Goal: Information Seeking & Learning: Learn about a topic

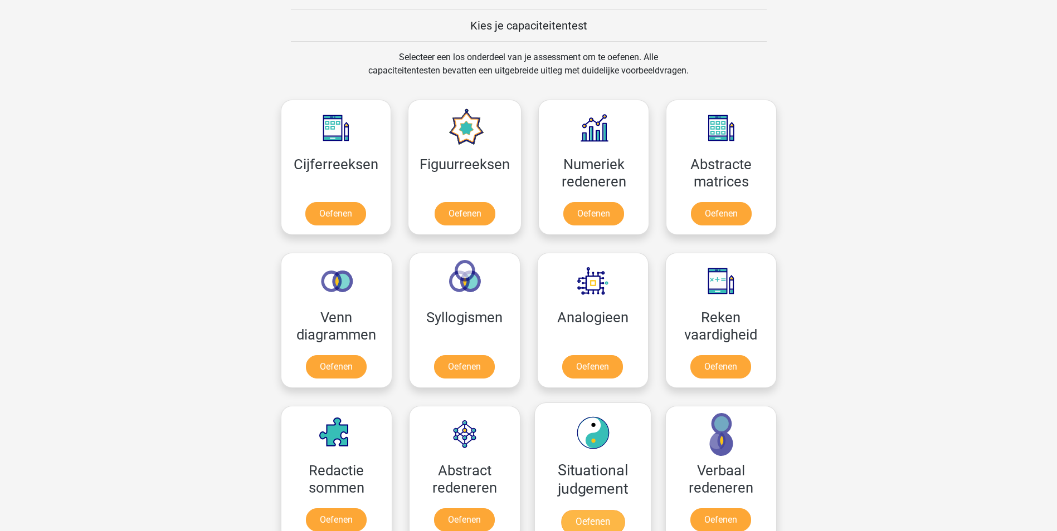
scroll to position [485, 0]
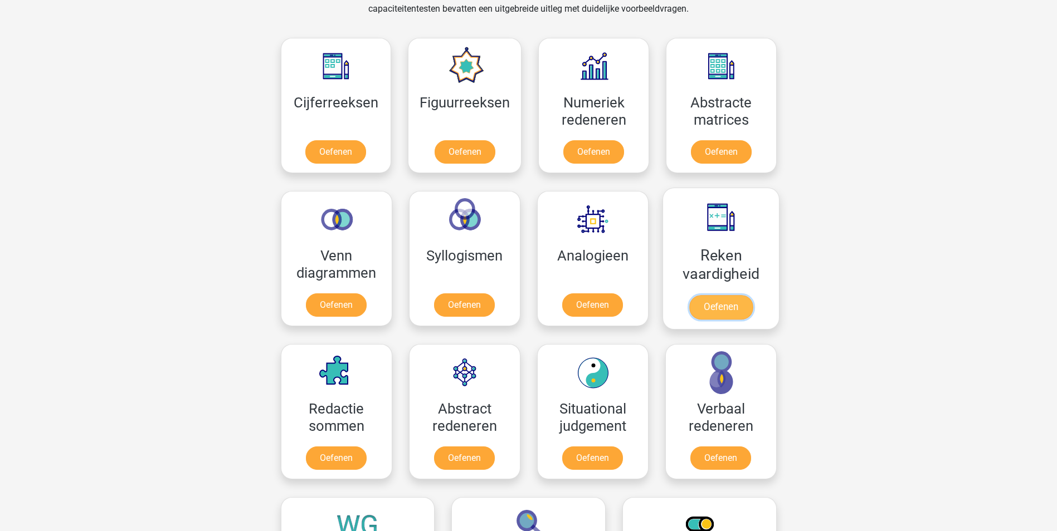
click at [726, 307] on link "Oefenen" at bounding box center [719, 307] width 63 height 25
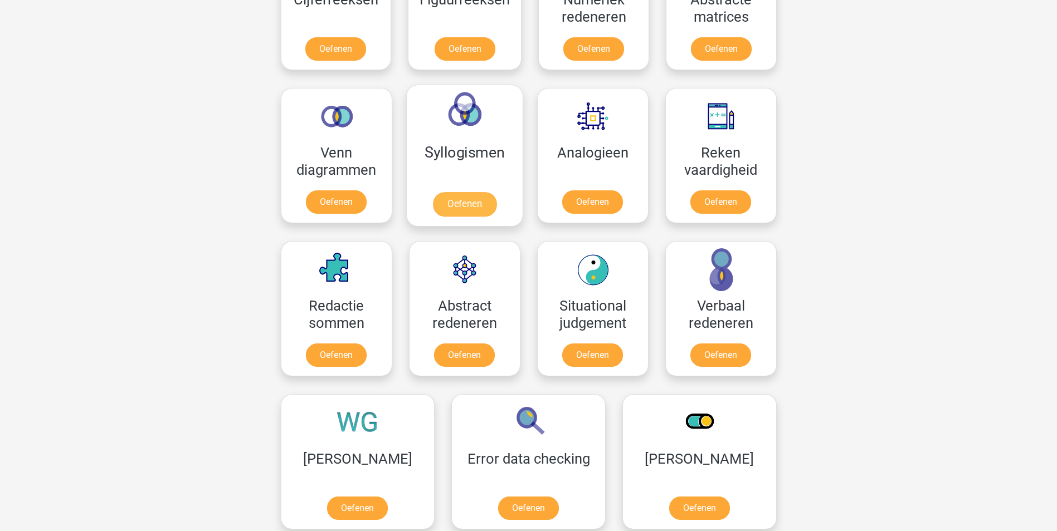
scroll to position [596, 0]
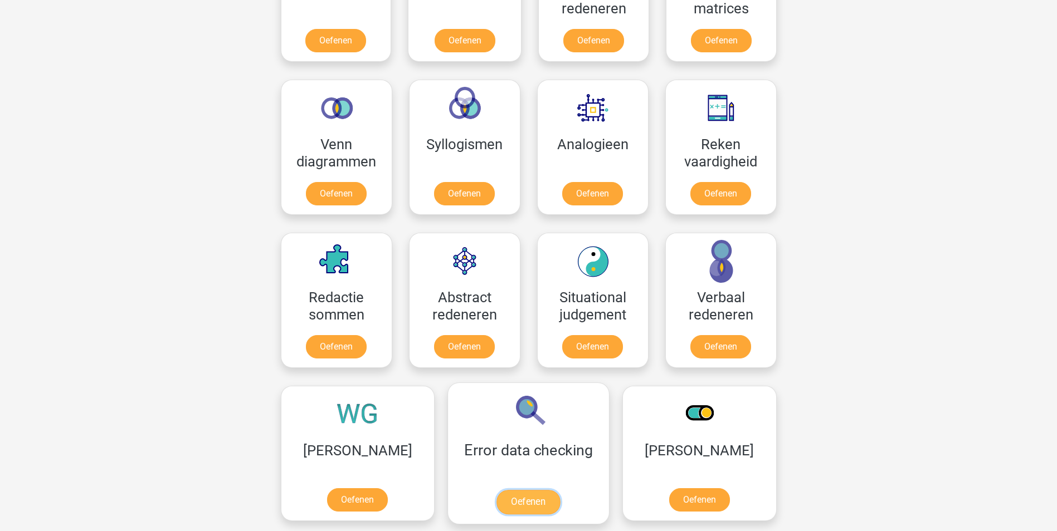
click at [496, 490] on link "Oefenen" at bounding box center [527, 502] width 63 height 25
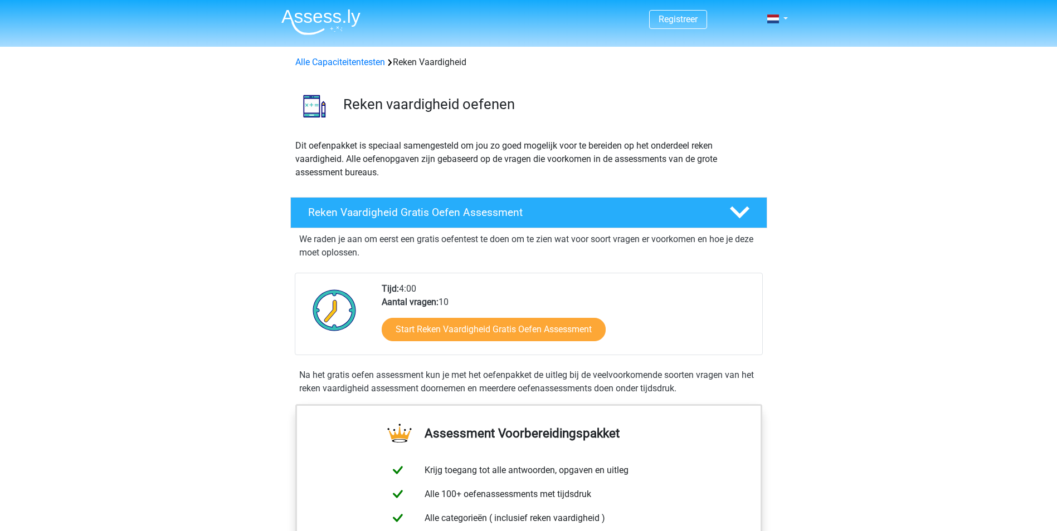
scroll to position [56, 0]
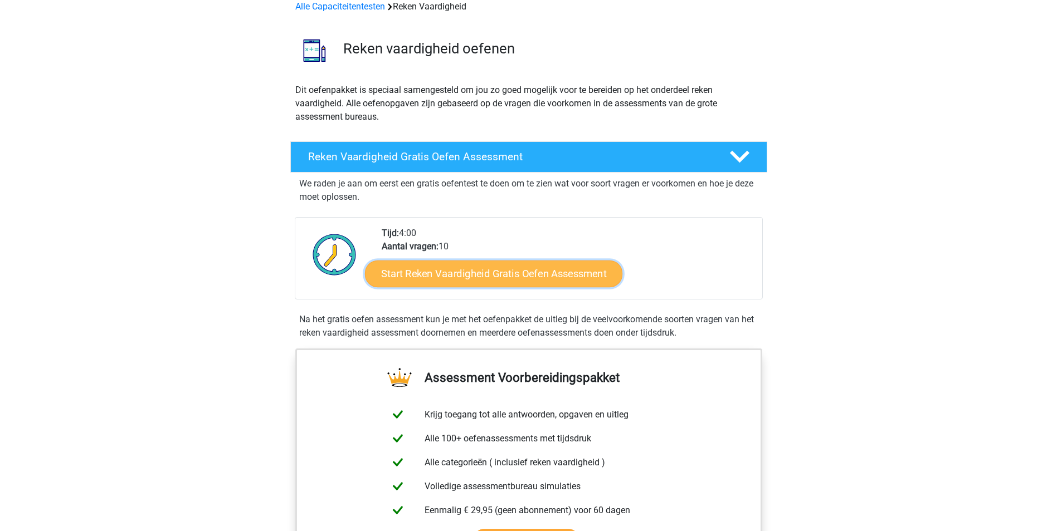
click at [581, 278] on link "Start Reken Vaardigheid Gratis Oefen Assessment" at bounding box center [493, 273] width 257 height 27
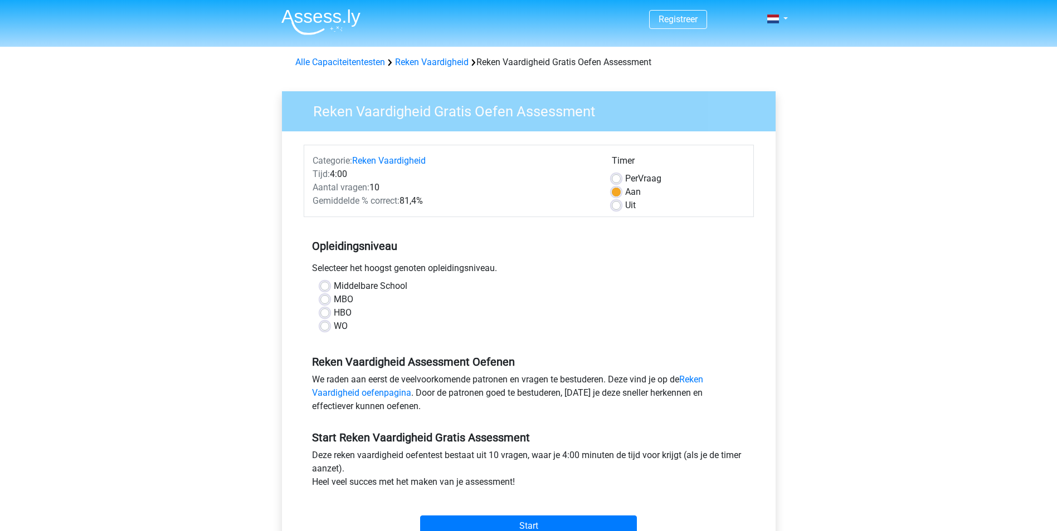
click at [394, 286] on label "Middelbare School" at bounding box center [371, 286] width 74 height 13
click at [329, 286] on input "Middelbare School" at bounding box center [324, 285] width 9 height 11
radio input "true"
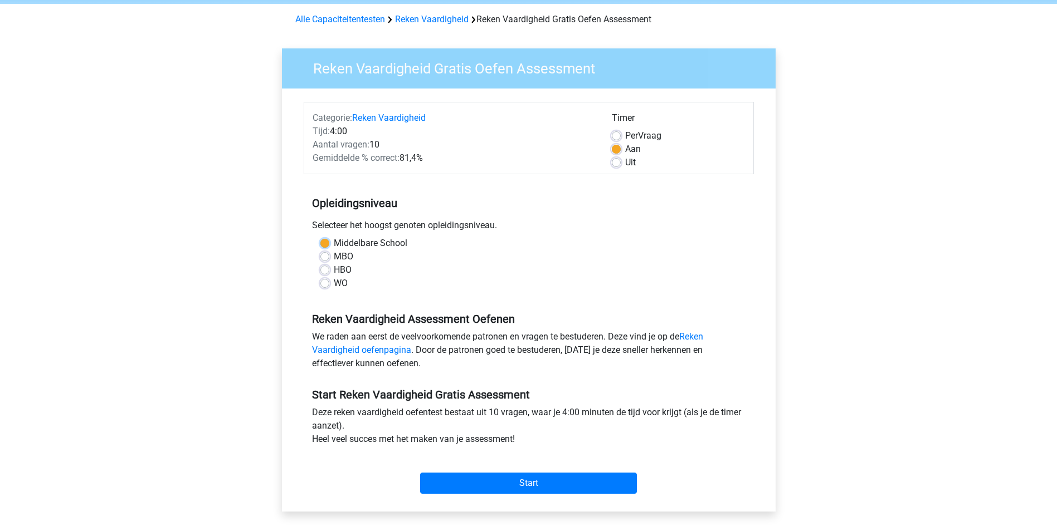
scroll to position [56, 0]
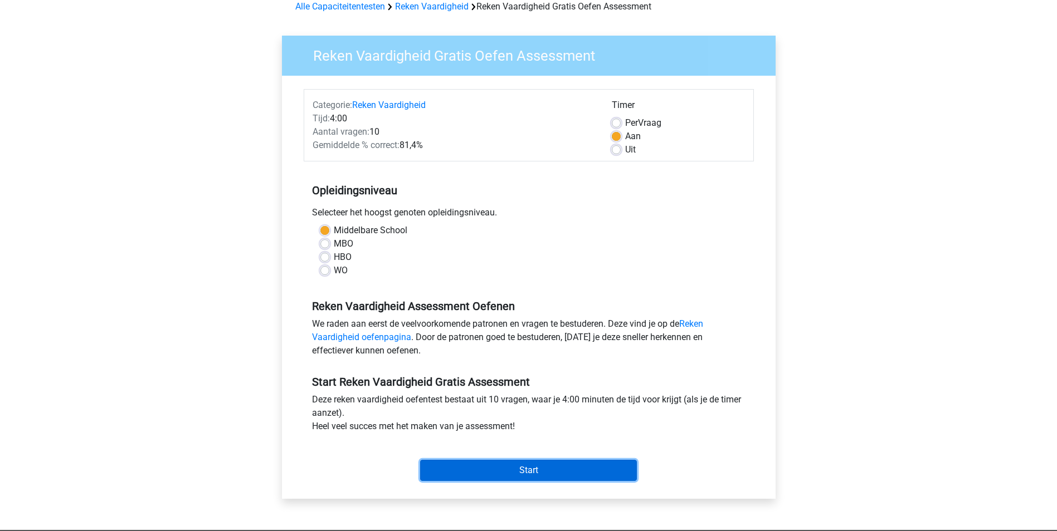
click at [532, 465] on input "Start" at bounding box center [528, 470] width 217 height 21
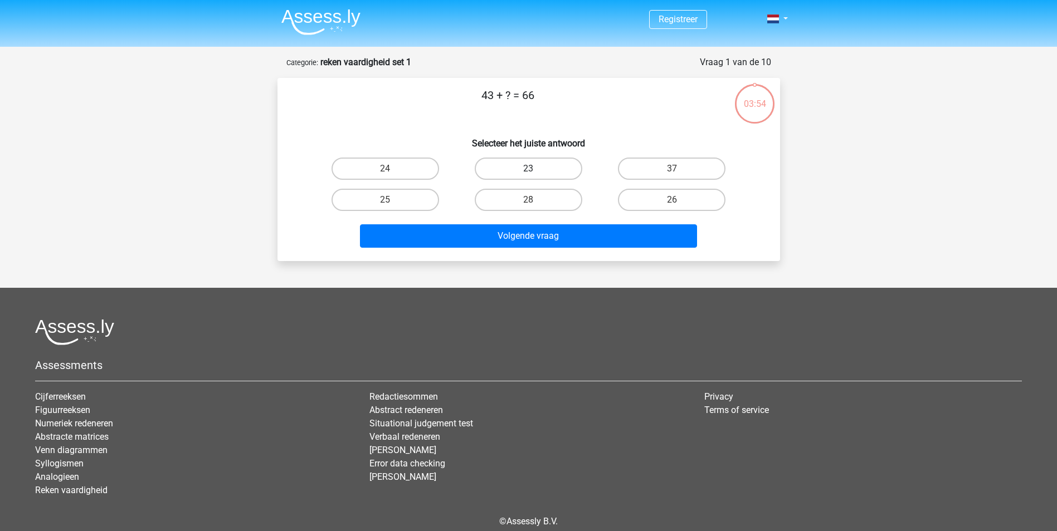
click at [552, 170] on label "23" at bounding box center [528, 169] width 107 height 22
click at [535, 170] on input "23" at bounding box center [531, 172] width 7 height 7
radio input "true"
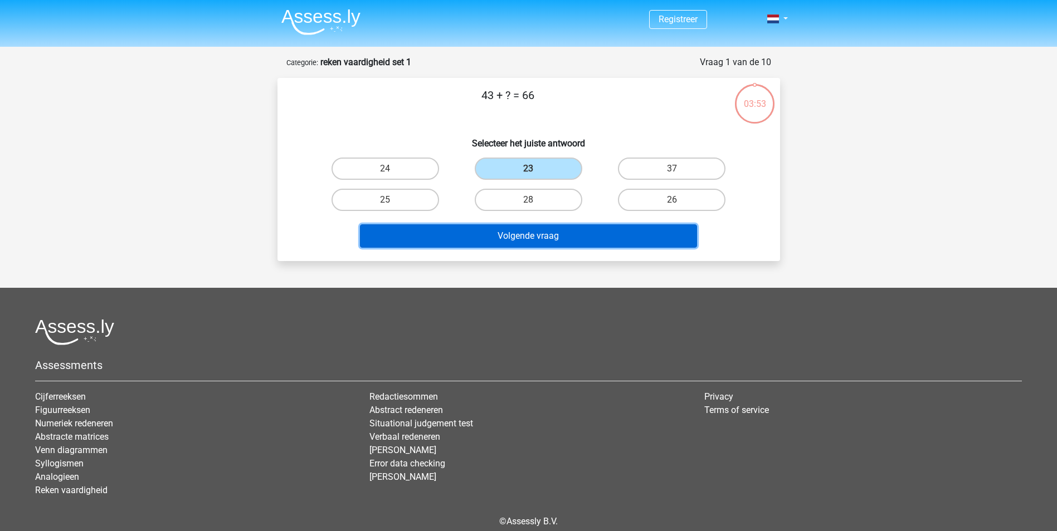
click at [566, 239] on button "Volgende vraag" at bounding box center [528, 235] width 337 height 23
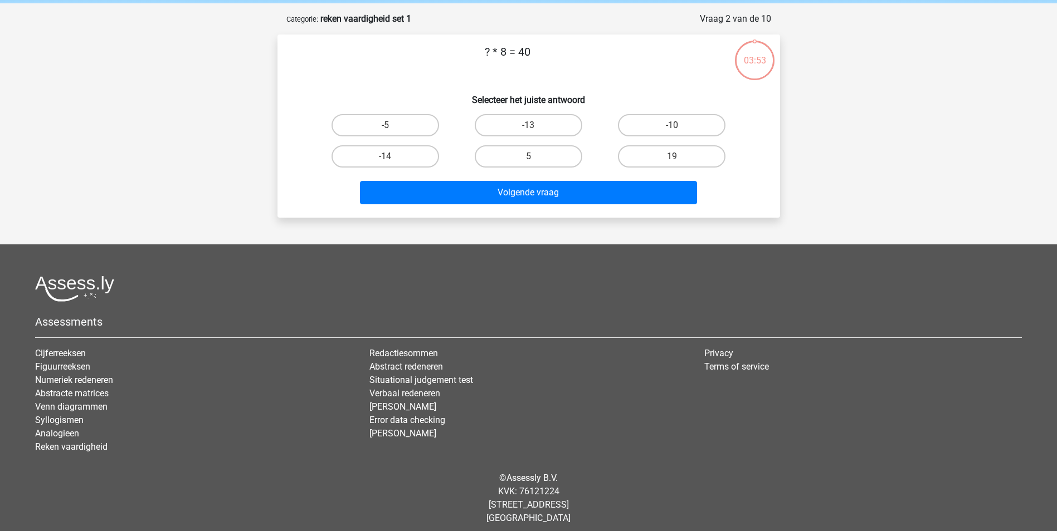
scroll to position [51, 0]
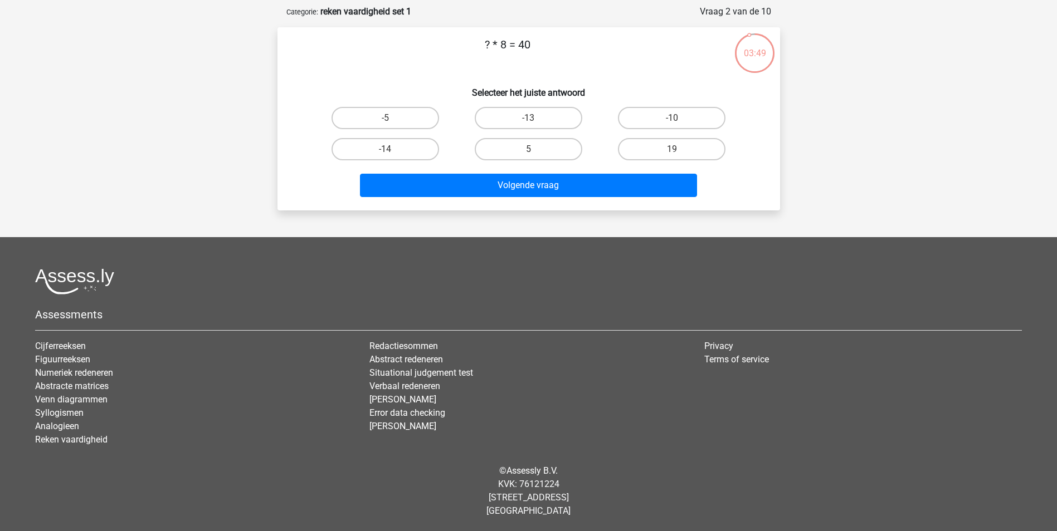
click at [392, 121] on input "-5" at bounding box center [388, 121] width 7 height 7
radio input "true"
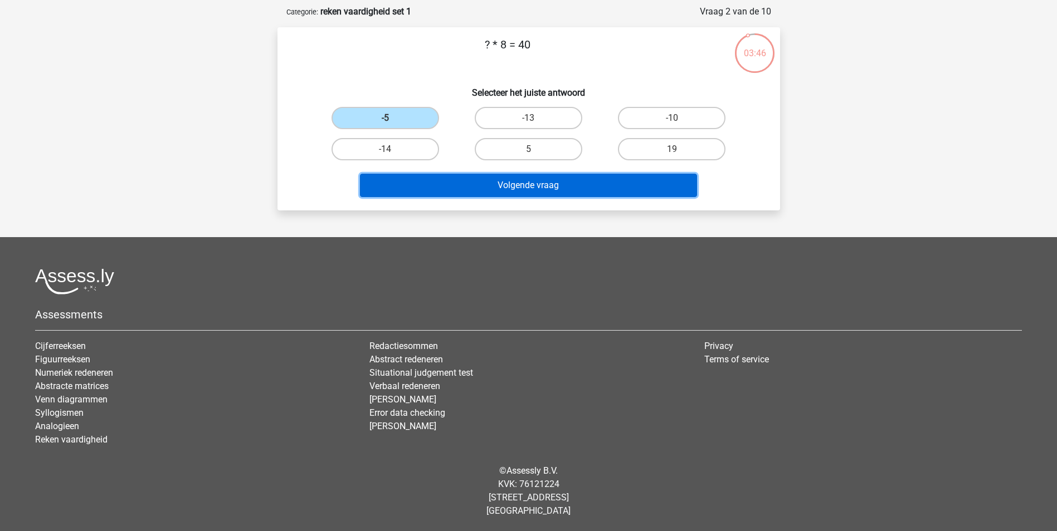
click at [531, 187] on button "Volgende vraag" at bounding box center [528, 185] width 337 height 23
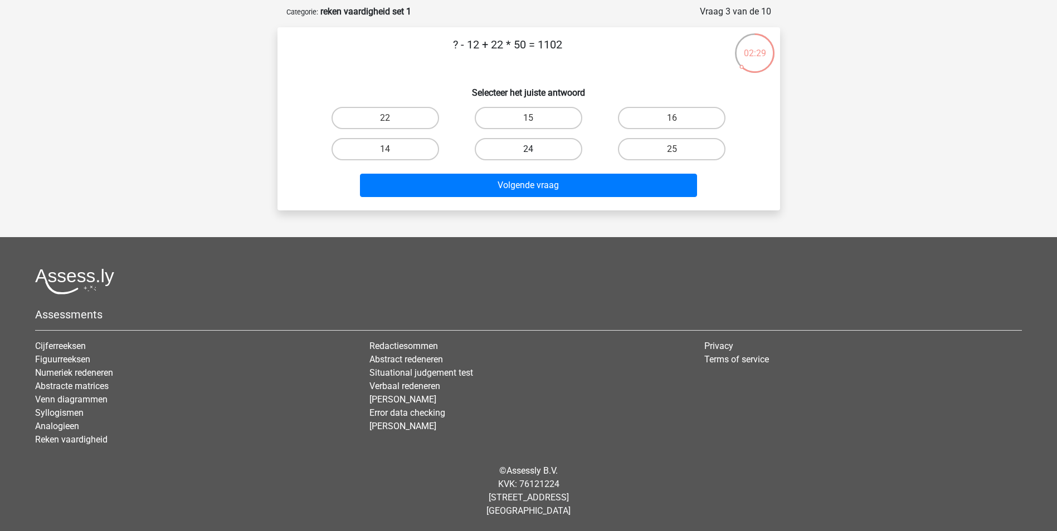
click at [525, 152] on label "24" at bounding box center [528, 149] width 107 height 22
click at [528, 152] on input "24" at bounding box center [531, 152] width 7 height 7
radio input "true"
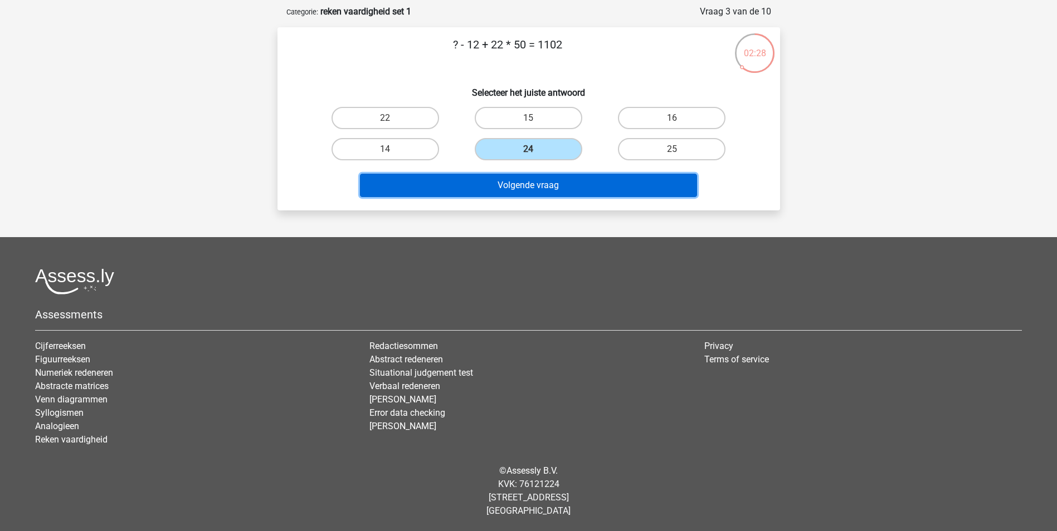
click at [547, 186] on button "Volgende vraag" at bounding box center [528, 185] width 337 height 23
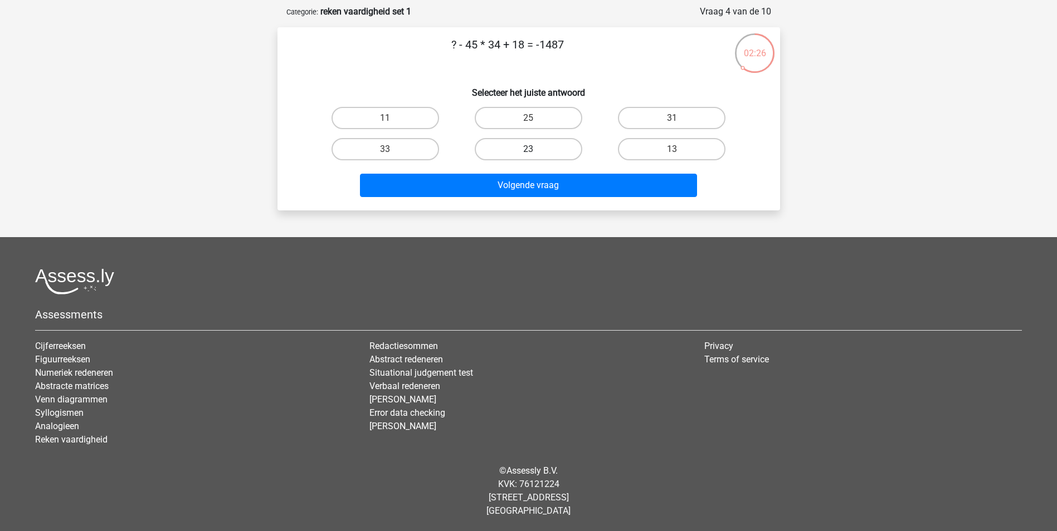
click at [548, 150] on label "23" at bounding box center [528, 149] width 107 height 22
click at [535, 150] on input "23" at bounding box center [531, 152] width 7 height 7
radio input "true"
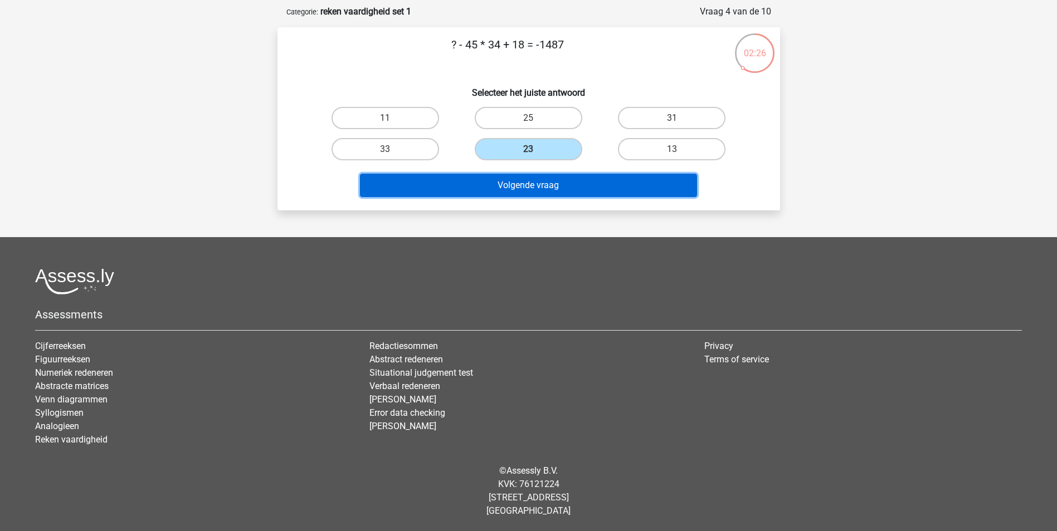
click at [561, 195] on button "Volgende vraag" at bounding box center [528, 185] width 337 height 23
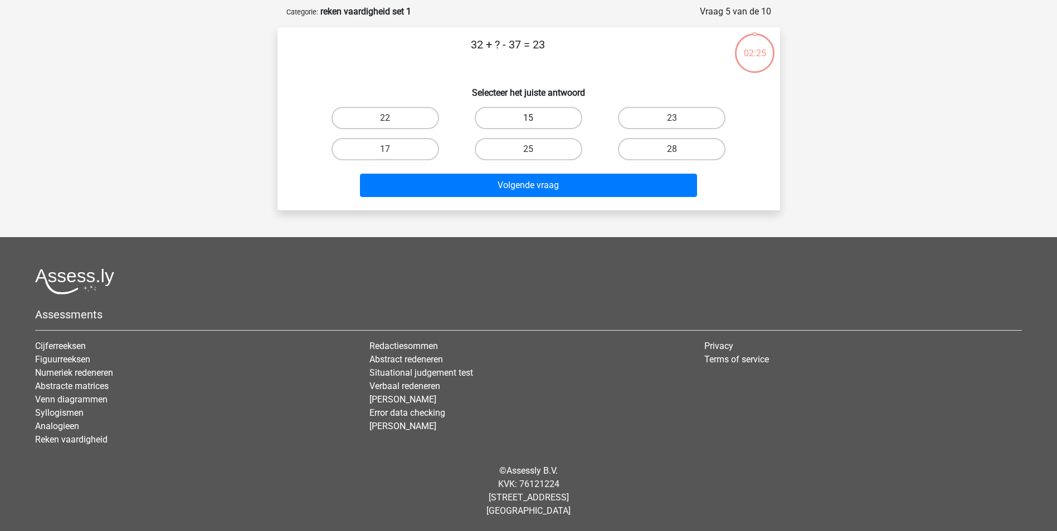
click at [534, 110] on label "15" at bounding box center [528, 118] width 107 height 22
click at [534, 118] on input "15" at bounding box center [531, 121] width 7 height 7
radio input "true"
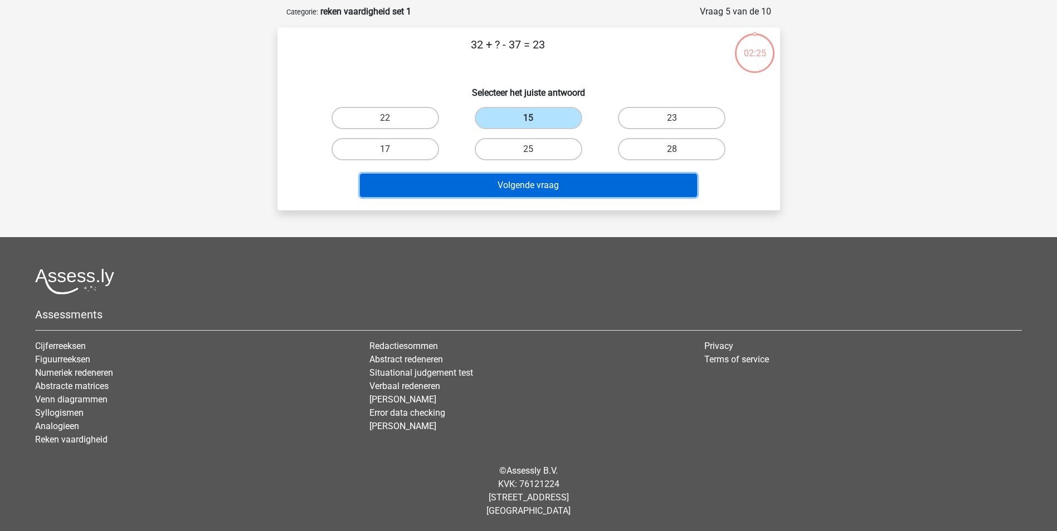
click at [532, 189] on button "Volgende vraag" at bounding box center [528, 185] width 337 height 23
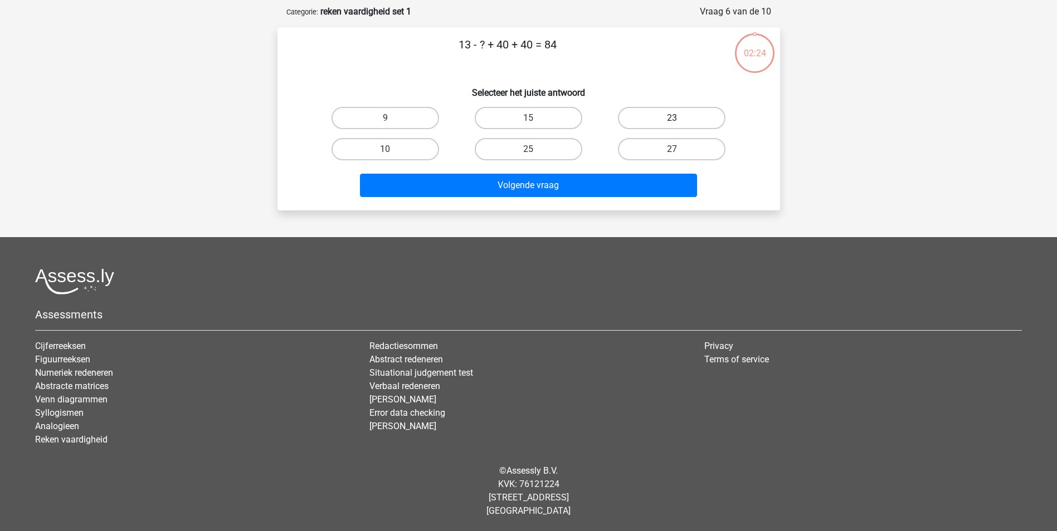
click at [679, 115] on label "23" at bounding box center [671, 118] width 107 height 22
click at [679, 118] on input "23" at bounding box center [675, 121] width 7 height 7
radio input "true"
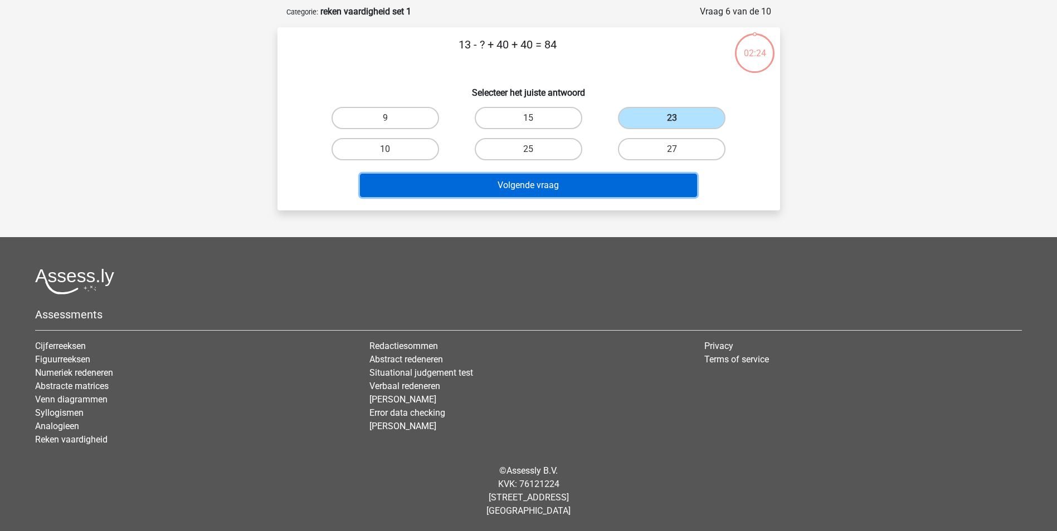
click at [600, 193] on button "Volgende vraag" at bounding box center [528, 185] width 337 height 23
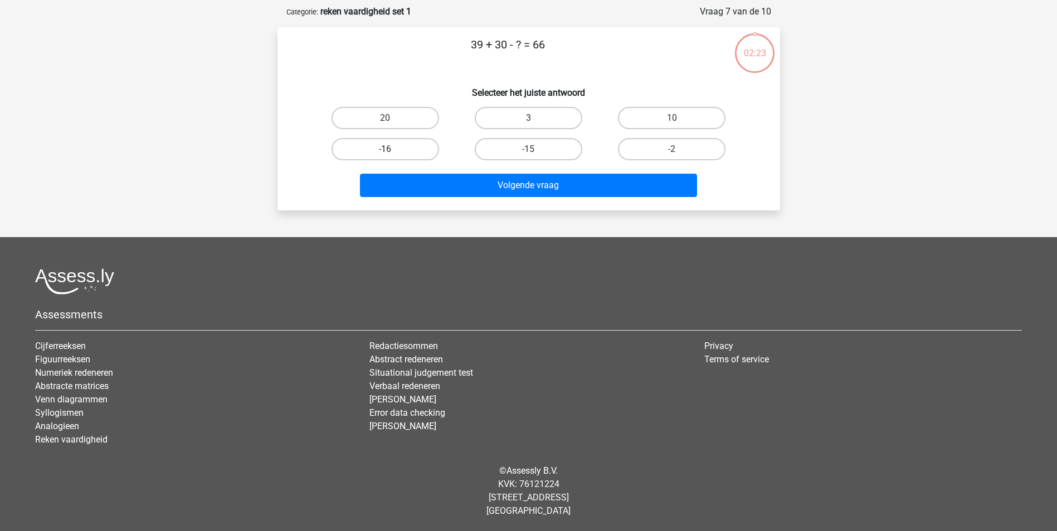
click at [384, 140] on label "-16" at bounding box center [384, 149] width 107 height 22
click at [385, 149] on input "-16" at bounding box center [388, 152] width 7 height 7
radio input "true"
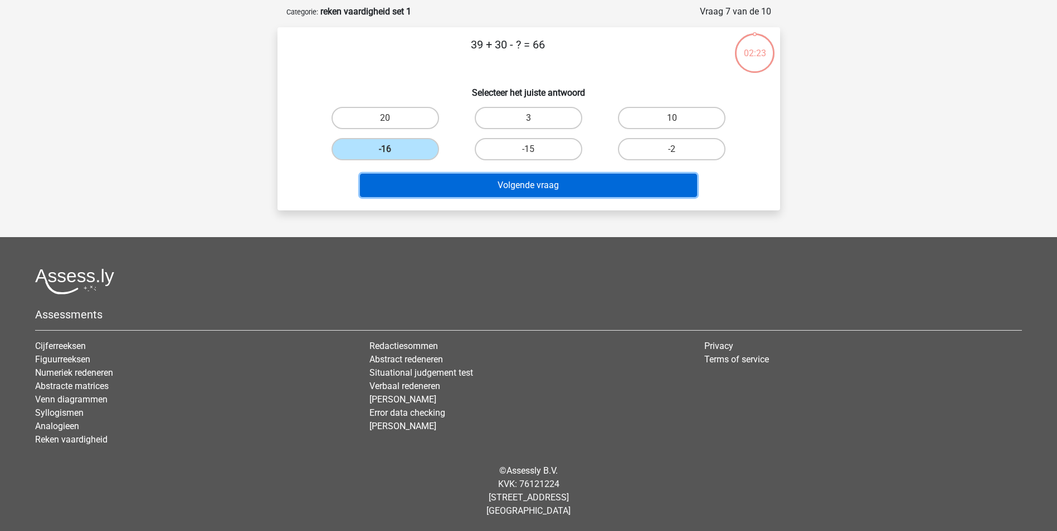
click at [516, 184] on button "Volgende vraag" at bounding box center [528, 185] width 337 height 23
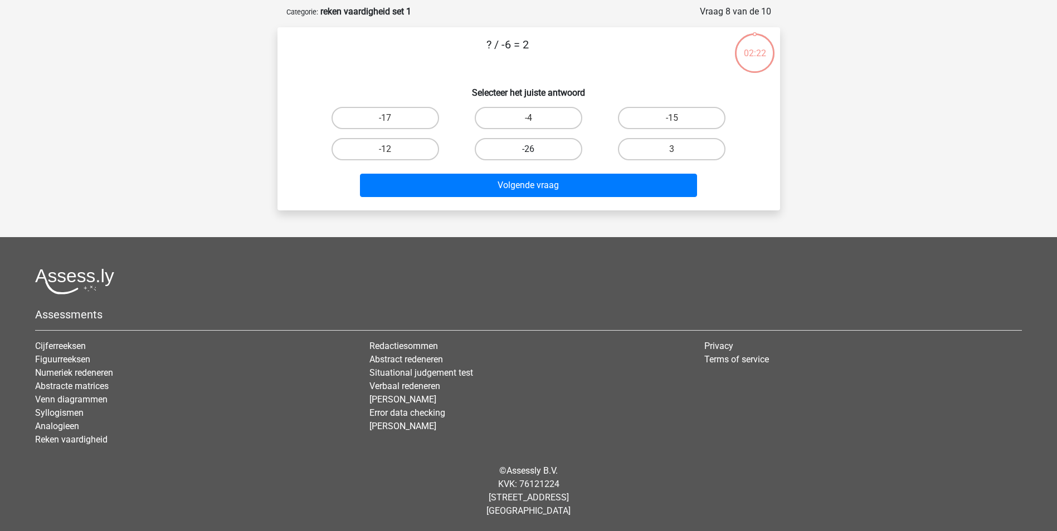
click at [575, 139] on label "-26" at bounding box center [528, 149] width 107 height 22
click at [535, 149] on input "-26" at bounding box center [531, 152] width 7 height 7
radio input "true"
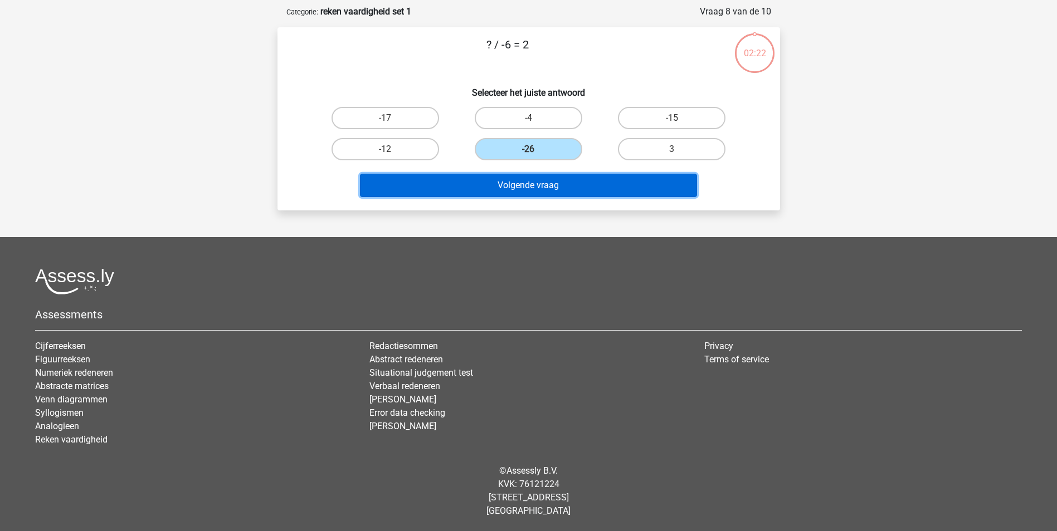
drag, startPoint x: 573, startPoint y: 179, endPoint x: 581, endPoint y: 176, distance: 9.5
click at [573, 179] on button "Volgende vraag" at bounding box center [528, 185] width 337 height 23
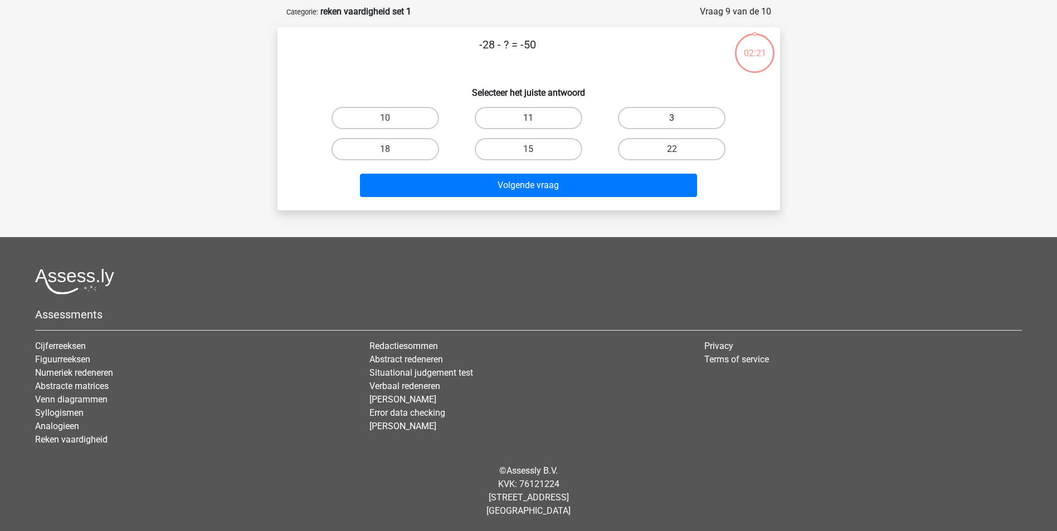
click at [661, 121] on label "3" at bounding box center [671, 118] width 107 height 22
click at [672, 121] on input "3" at bounding box center [675, 121] width 7 height 7
radio input "true"
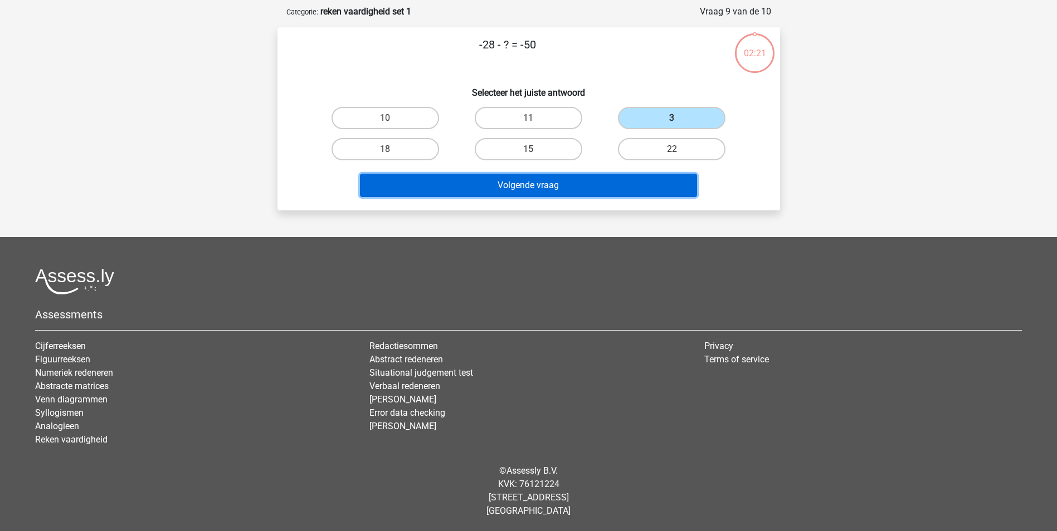
click at [597, 184] on button "Volgende vraag" at bounding box center [528, 185] width 337 height 23
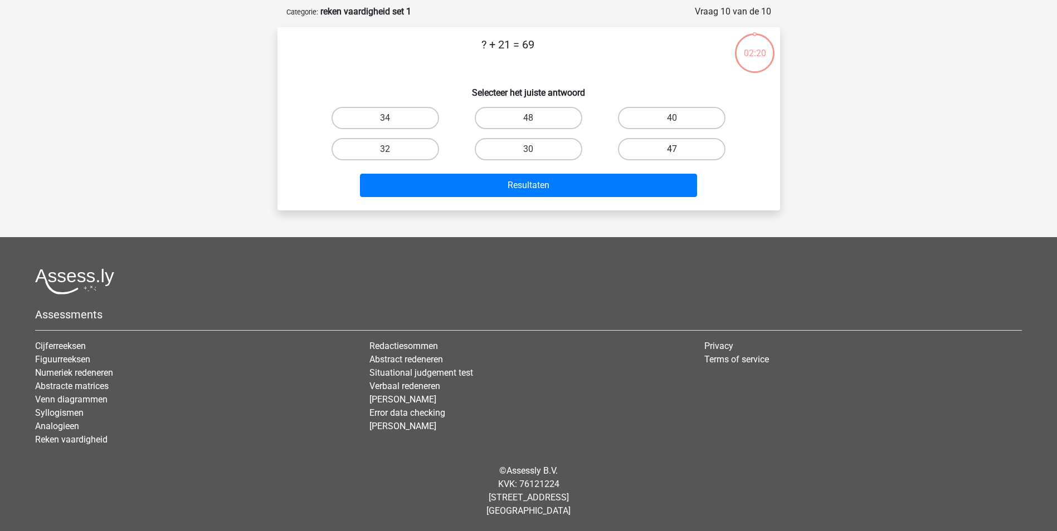
click at [678, 141] on label "47" at bounding box center [671, 149] width 107 height 22
click at [678, 149] on input "47" at bounding box center [675, 152] width 7 height 7
radio input "true"
click at [553, 199] on div "Resultaten" at bounding box center [529, 188] width 430 height 28
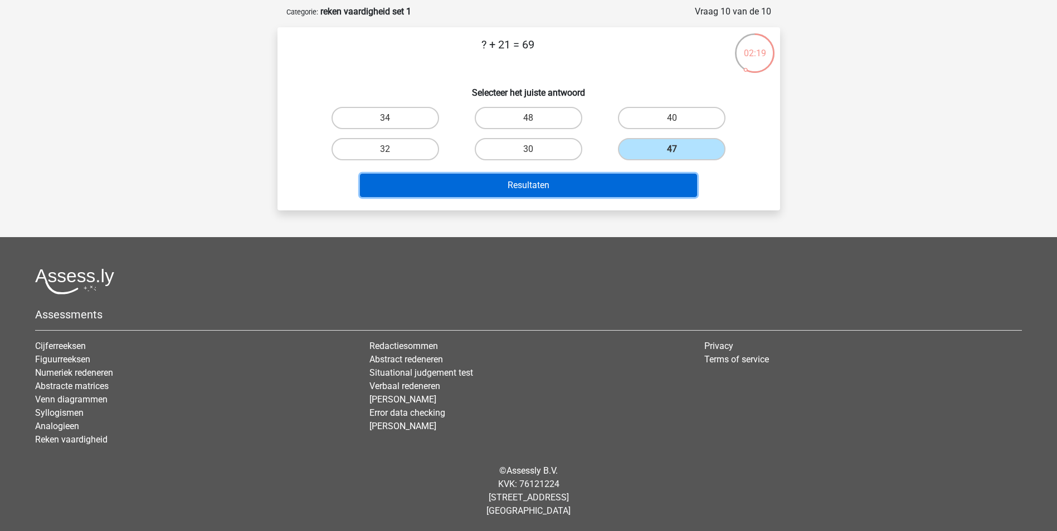
click at [556, 182] on button "Resultaten" at bounding box center [528, 185] width 337 height 23
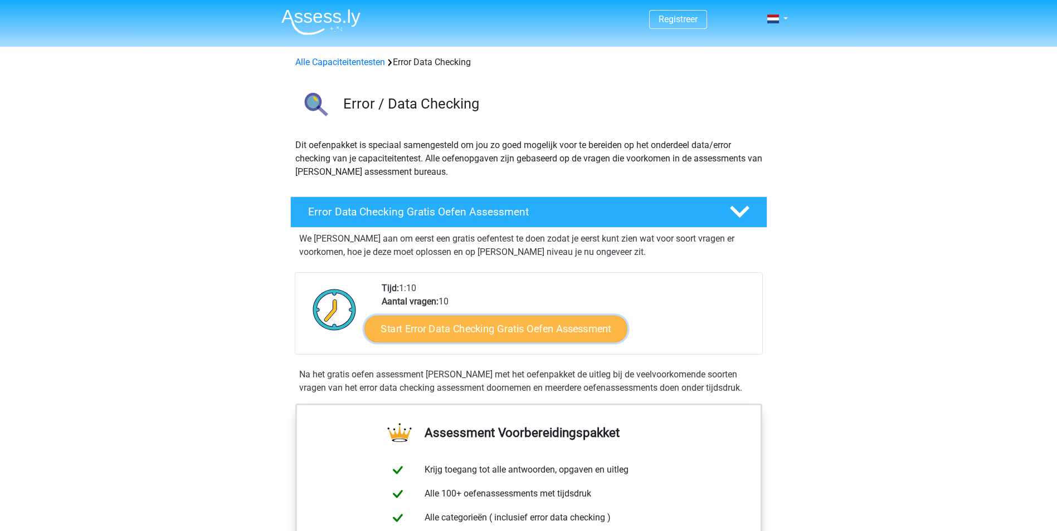
click at [500, 338] on link "Start Error Data Checking Gratis Oefen Assessment" at bounding box center [495, 329] width 263 height 27
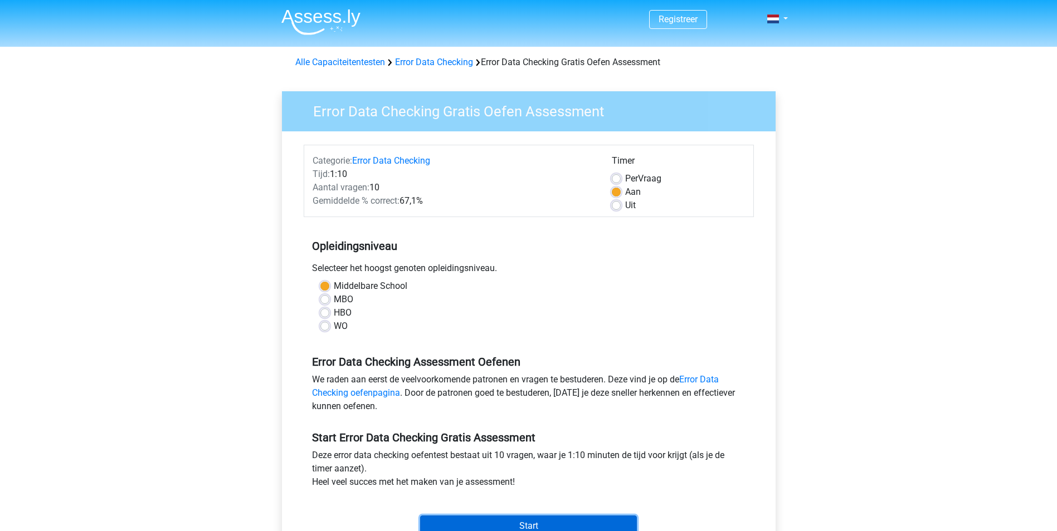
click at [476, 528] on input "Start" at bounding box center [528, 526] width 217 height 21
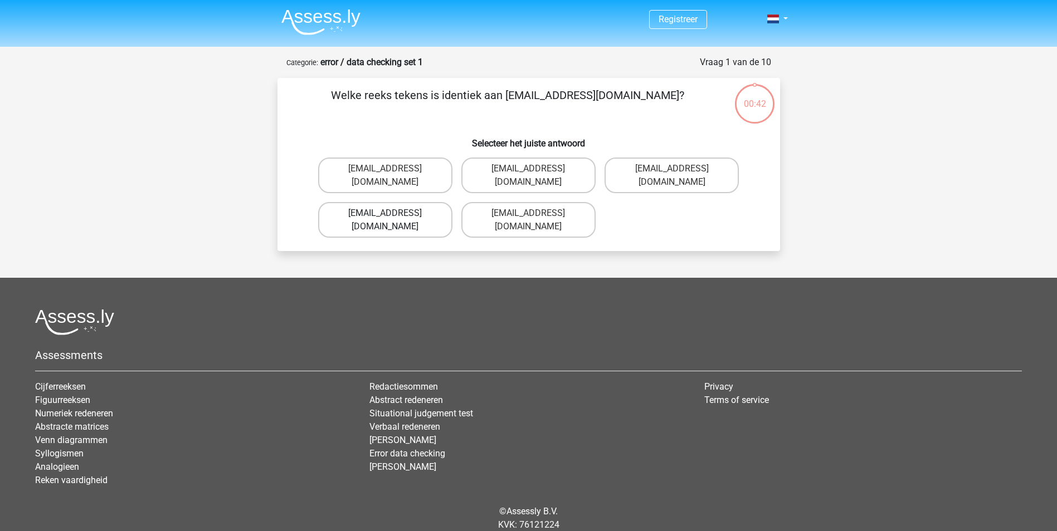
click at [346, 205] on label "[EMAIL_ADDRESS][DOMAIN_NAME]" at bounding box center [385, 220] width 134 height 36
click at [385, 213] on input "[EMAIL_ADDRESS][DOMAIN_NAME]" at bounding box center [388, 216] width 7 height 7
radio input "true"
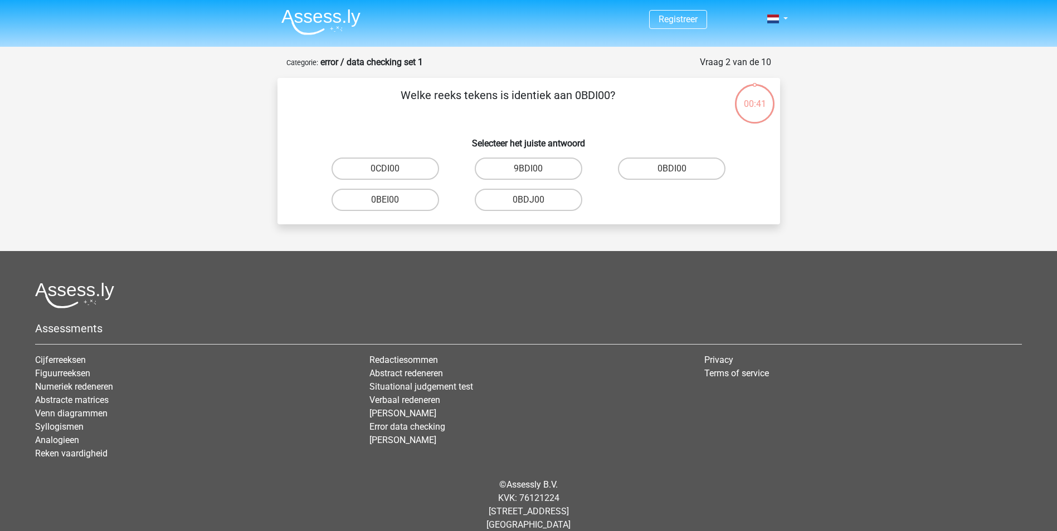
scroll to position [14, 0]
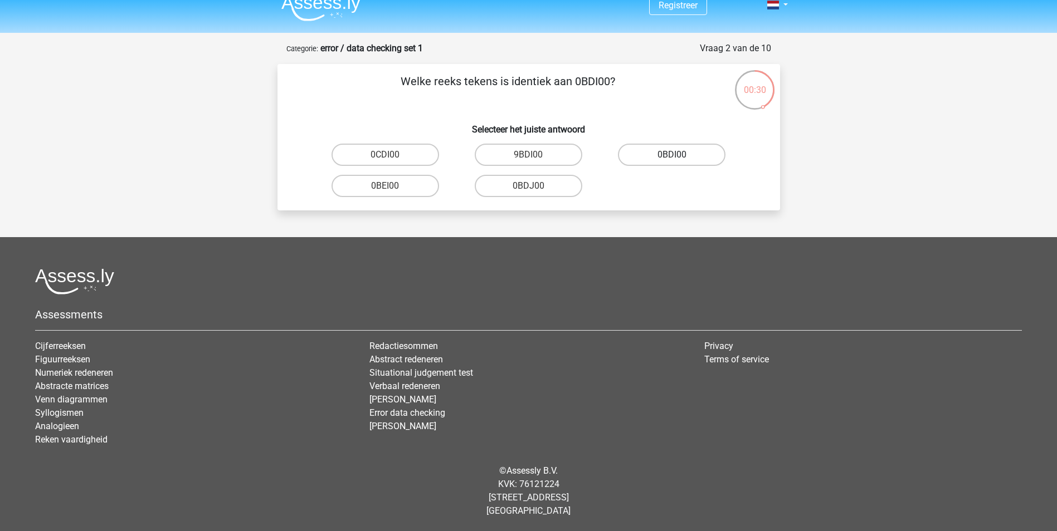
click at [652, 160] on label "0BDI00" at bounding box center [671, 155] width 107 height 22
click at [672, 160] on input "0BDI00" at bounding box center [675, 158] width 7 height 7
radio input "true"
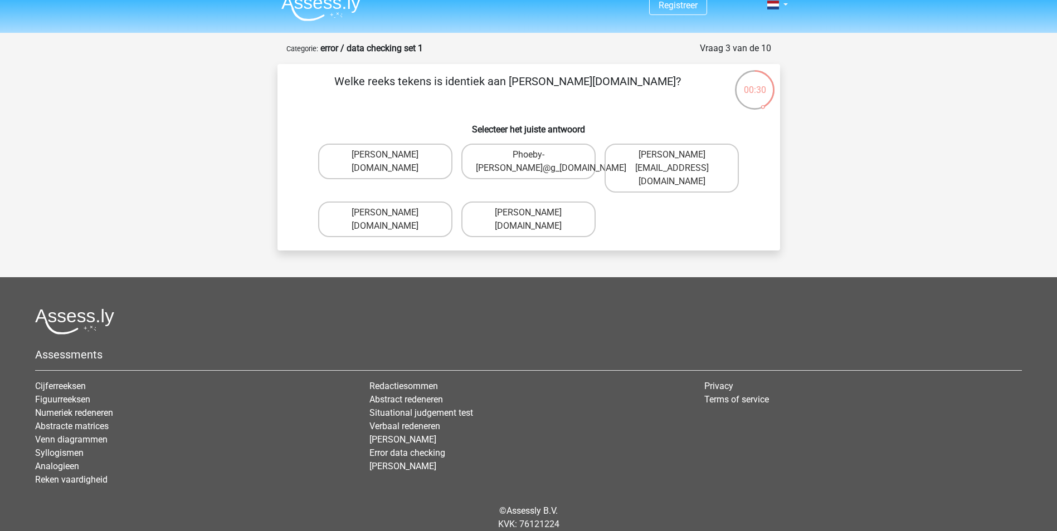
scroll to position [41, 0]
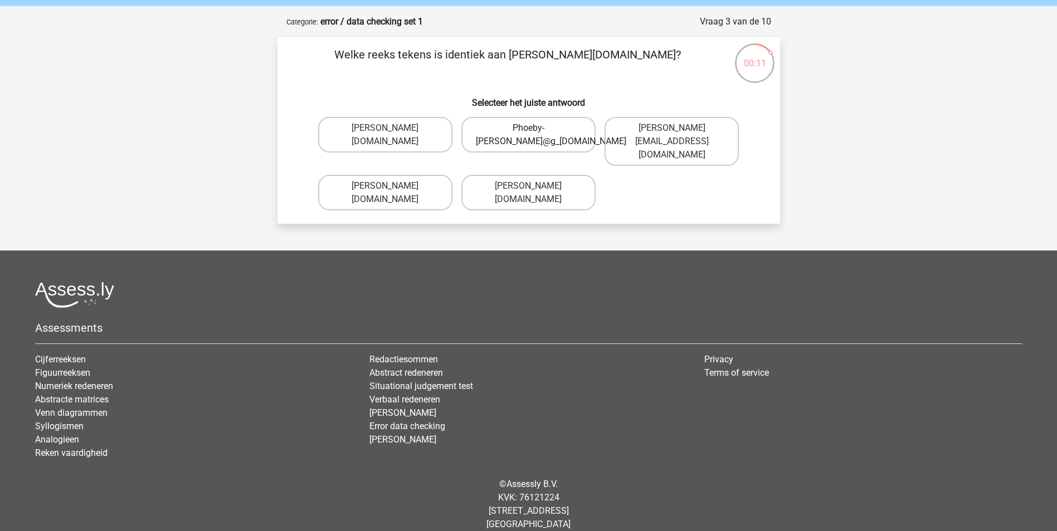
click at [483, 139] on label "Phoeby-Patterson@g_mail.gr" at bounding box center [528, 135] width 134 height 36
click at [528, 135] on input "Phoeby-Patterson@g_mail.gr" at bounding box center [531, 131] width 7 height 7
radio input "true"
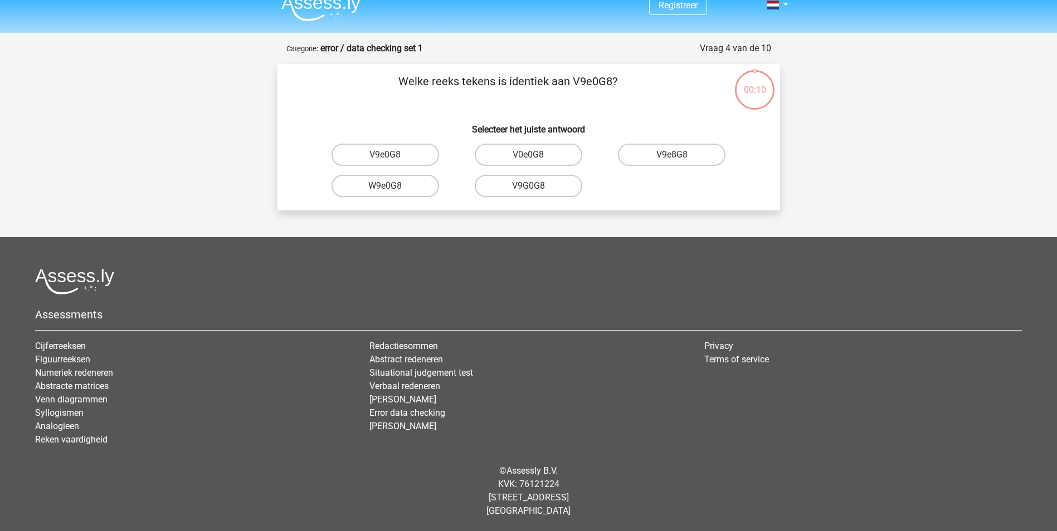
scroll to position [14, 0]
click at [388, 159] on input "V9e0G8" at bounding box center [388, 158] width 7 height 7
radio input "true"
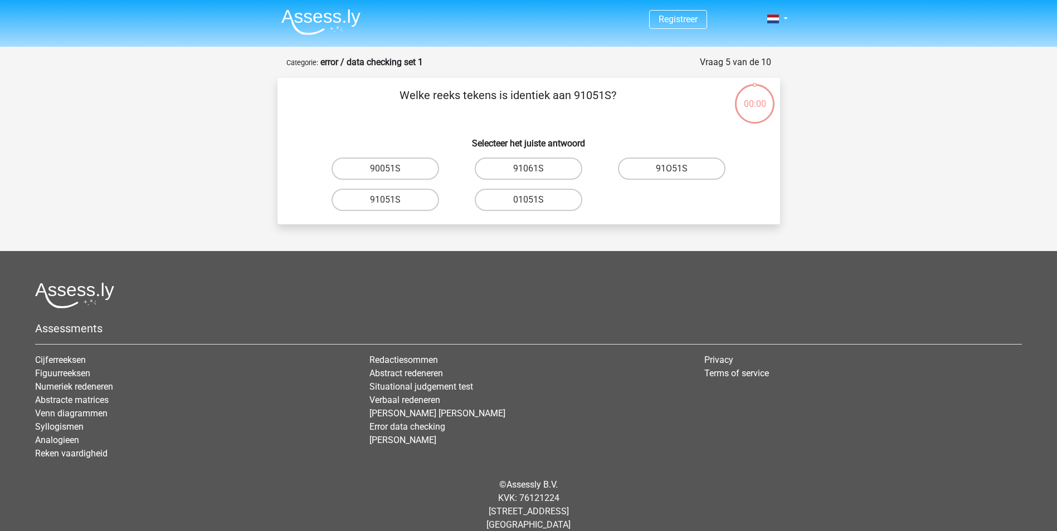
scroll to position [14, 0]
